Goal: Find specific page/section: Find specific page/section

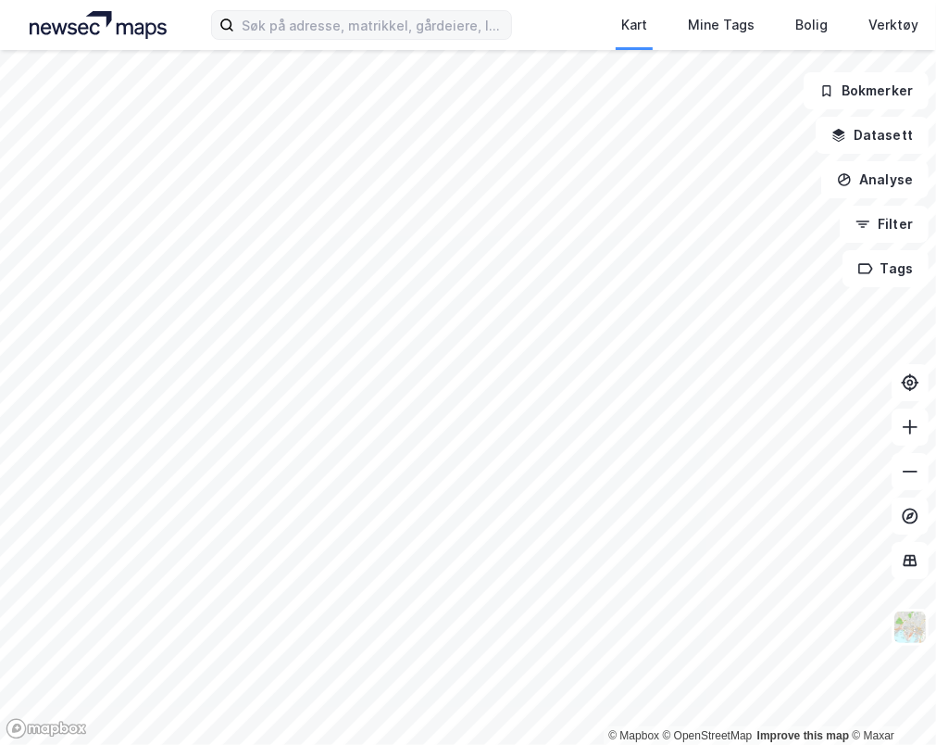
click at [280, 43] on div "Kart Mine Tags Bolig Verktøy [PERSON_NAME]" at bounding box center [468, 25] width 936 height 50
click at [280, 31] on input at bounding box center [372, 25] width 277 height 28
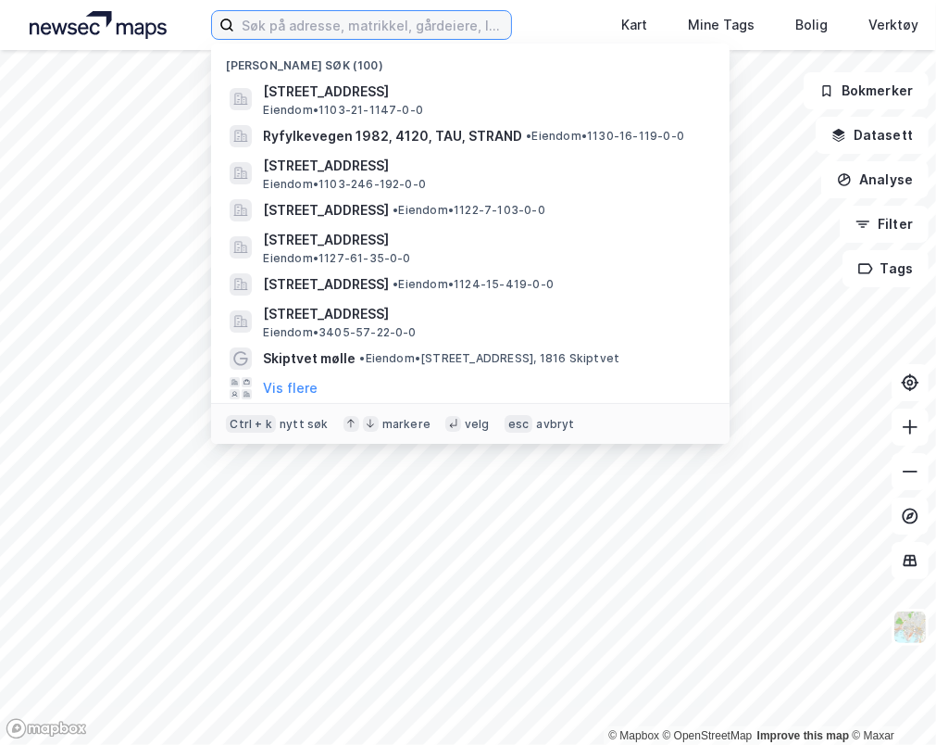
paste input "Myrens Verksted 3P"
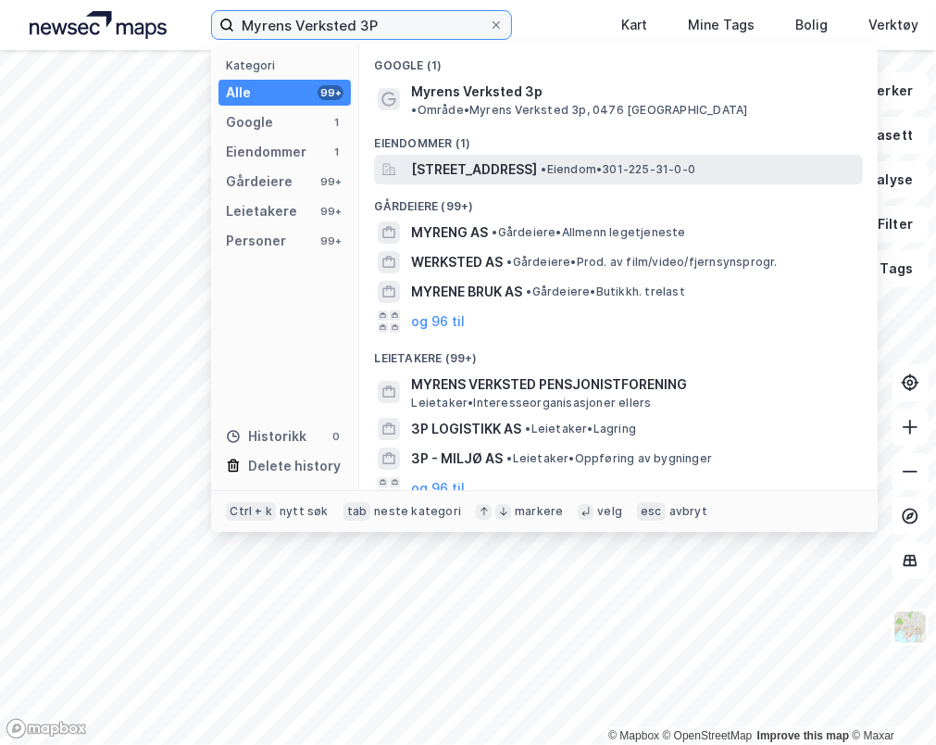
type input "Myrens Verksted 3P"
click at [524, 161] on span "[STREET_ADDRESS]" at bounding box center [474, 169] width 126 height 22
